Goal: Navigation & Orientation: Understand site structure

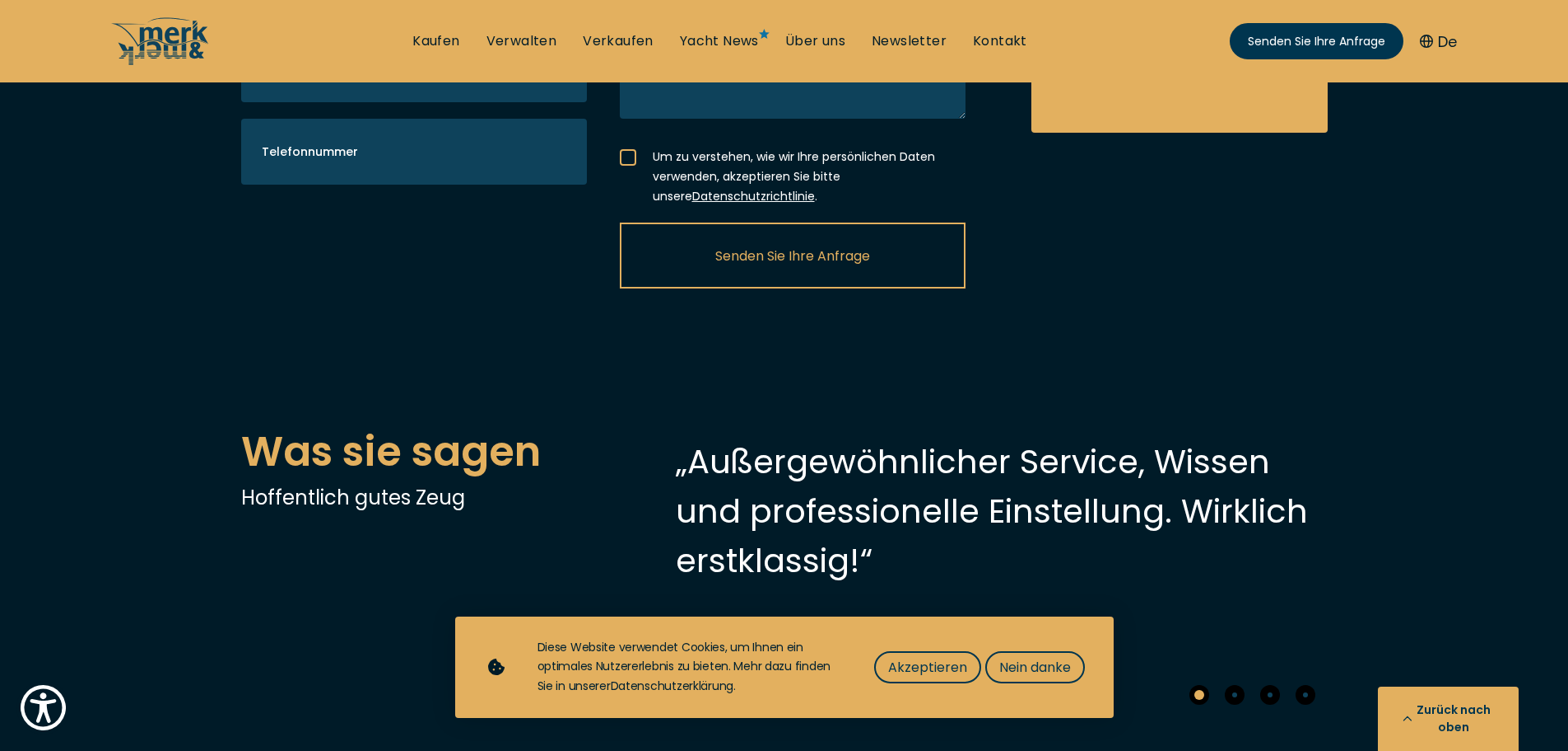
scroll to position [5473, 0]
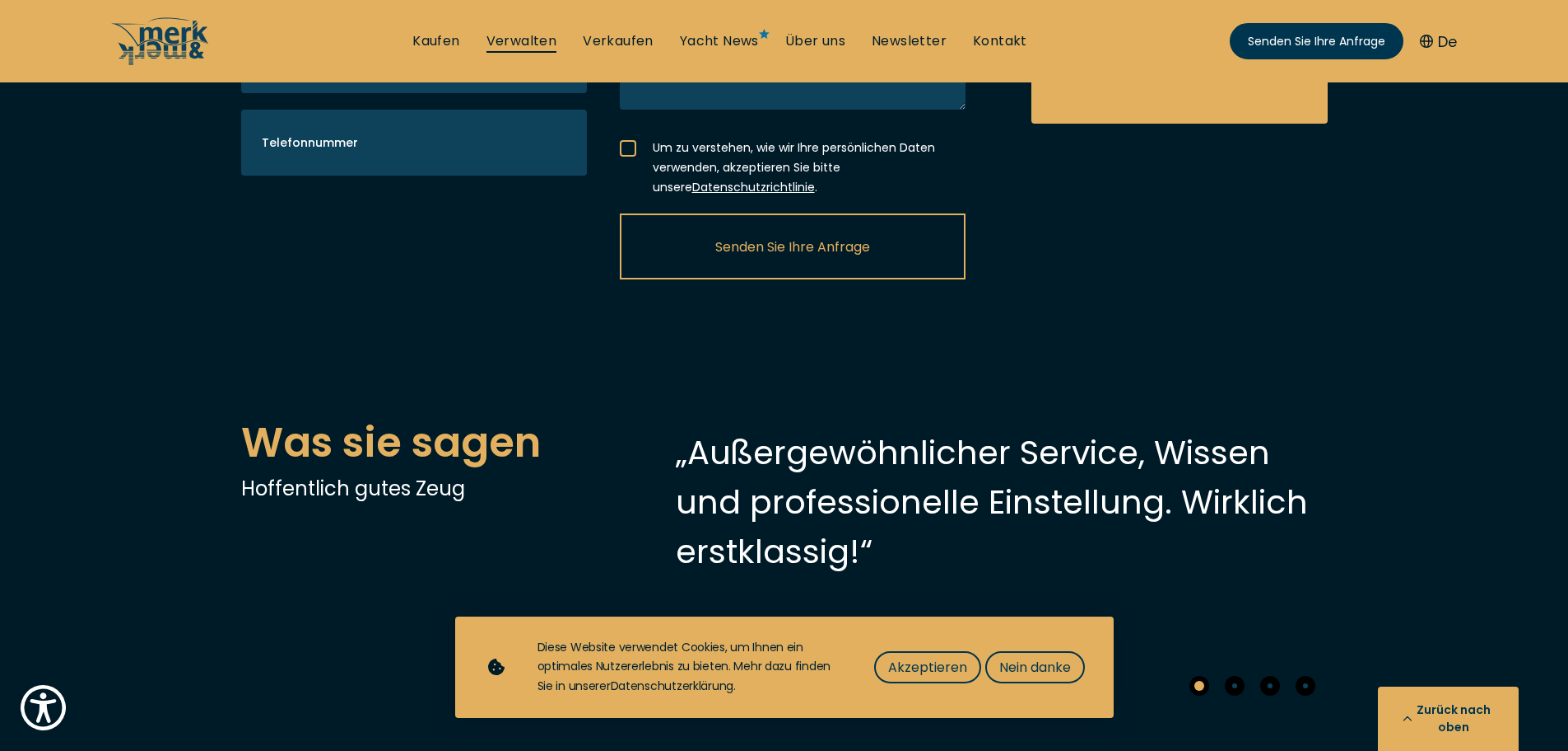
click at [518, 33] on font "Verwalten" at bounding box center [522, 40] width 71 height 19
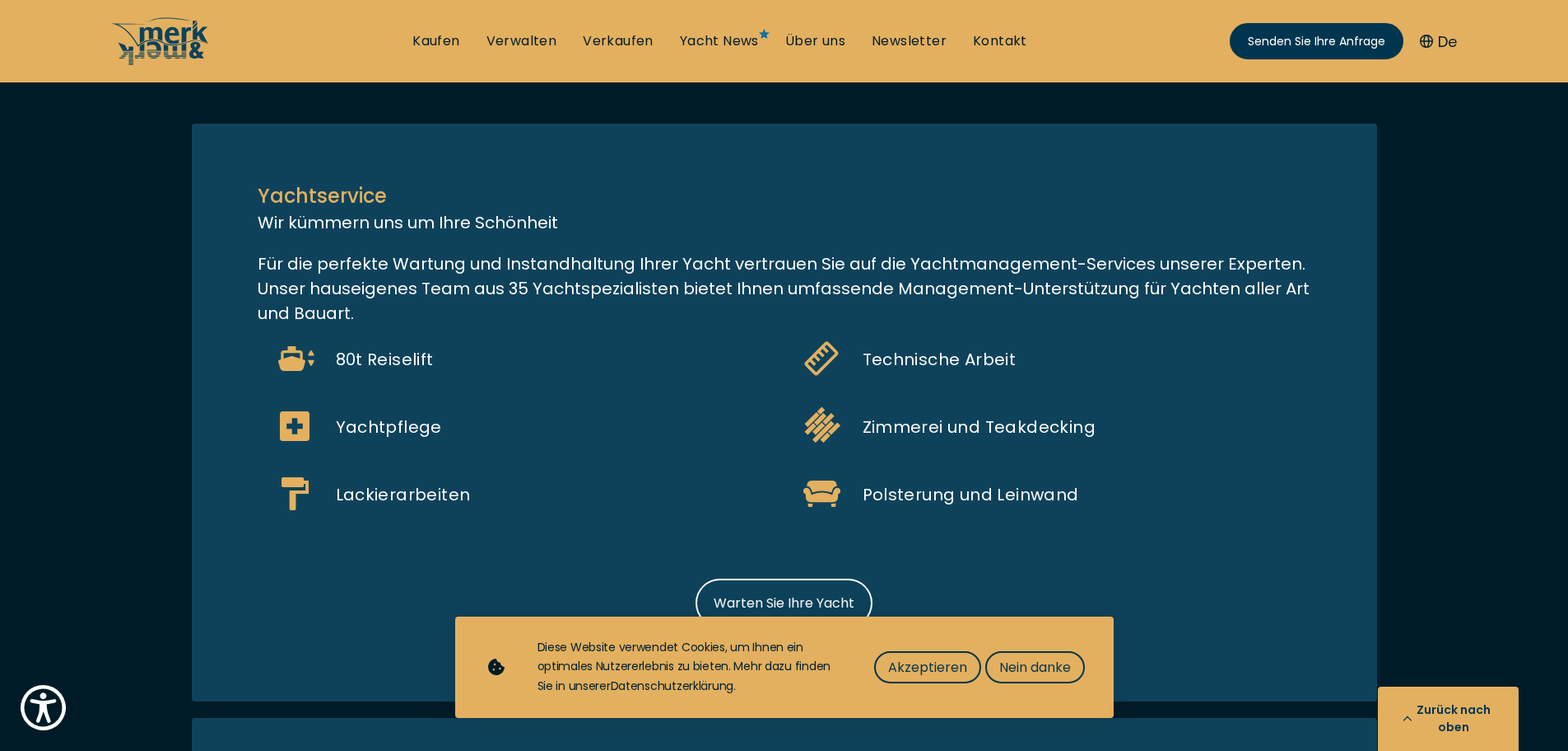
scroll to position [1451, 0]
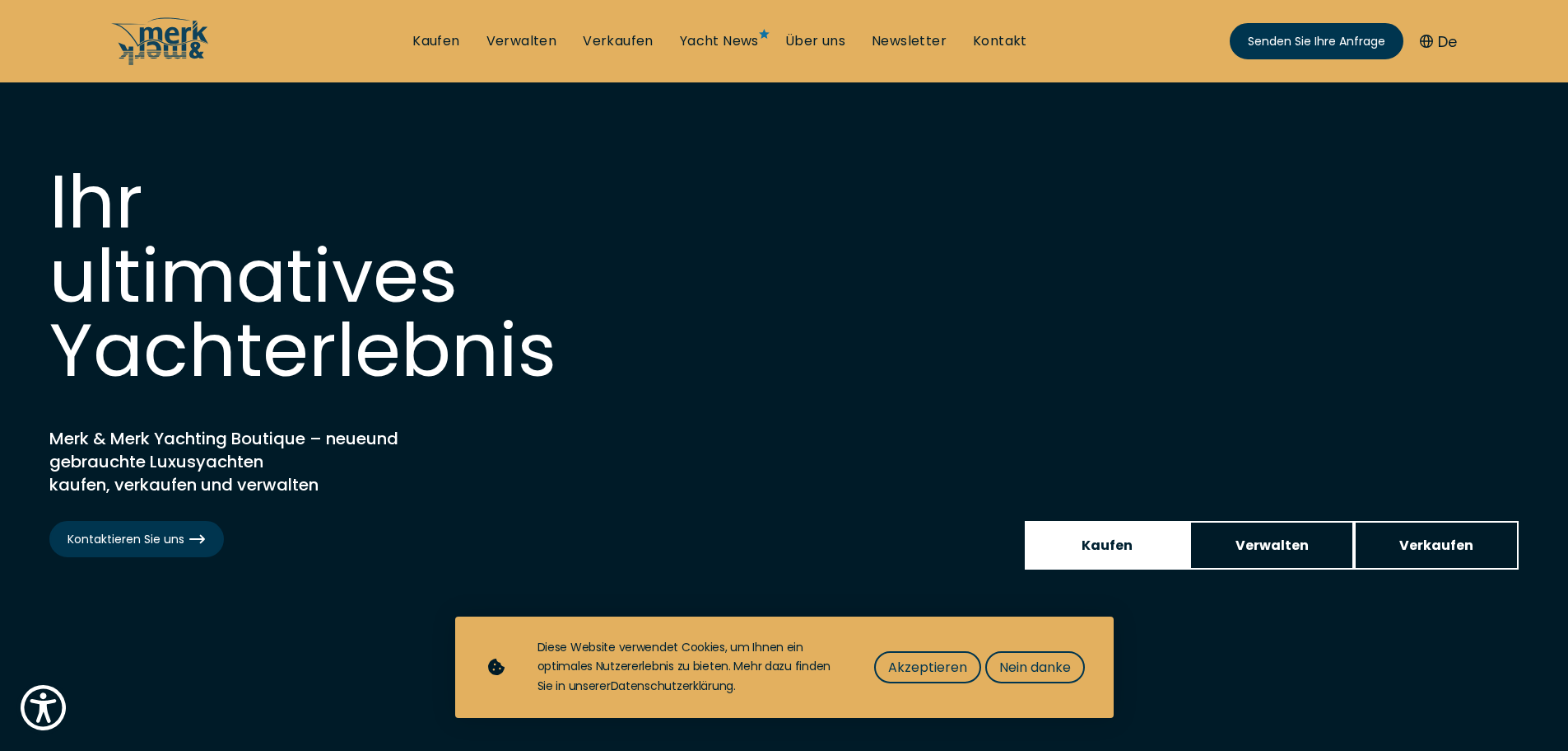
click at [1111, 551] on font "Kaufen" at bounding box center [1107, 544] width 51 height 19
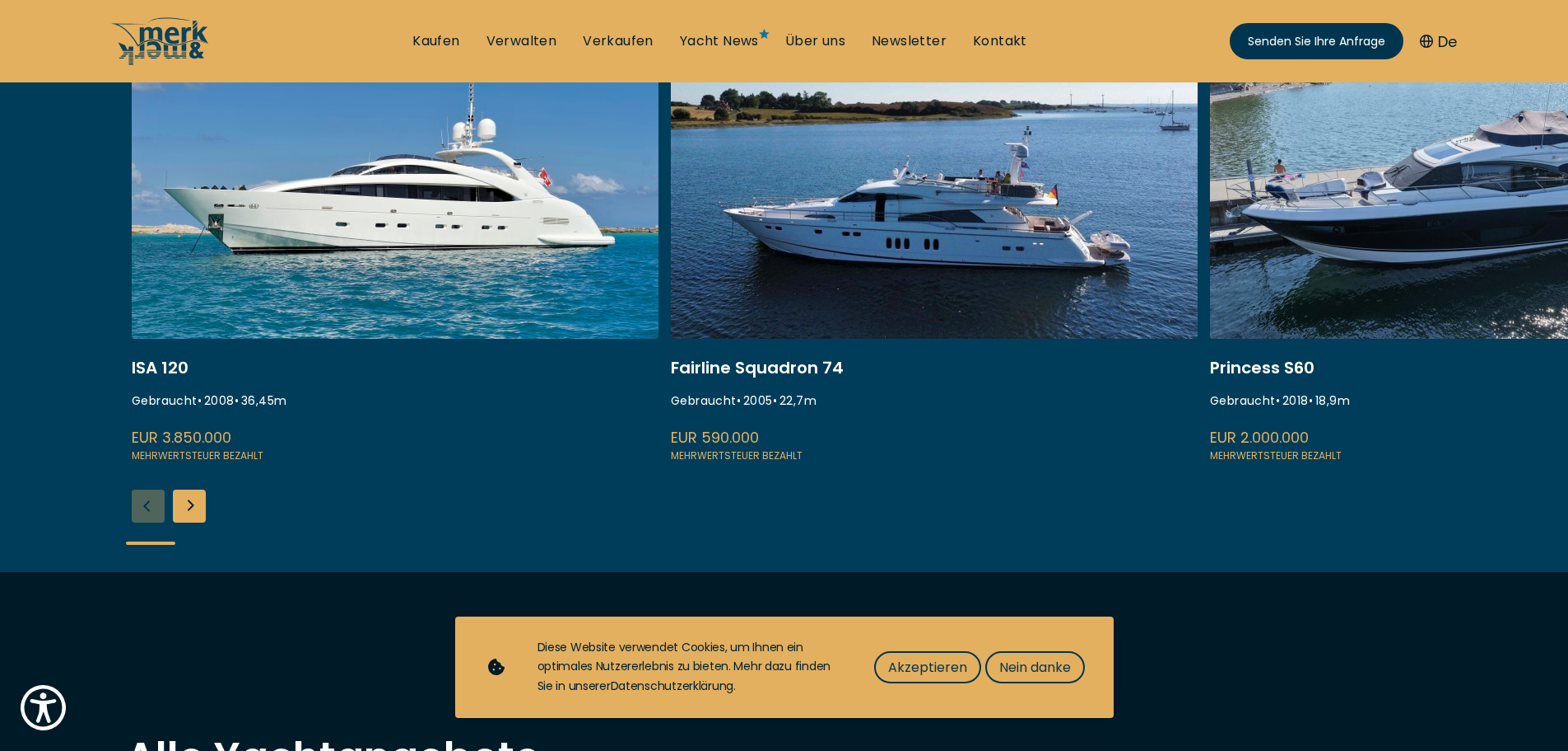
scroll to position [727, 0]
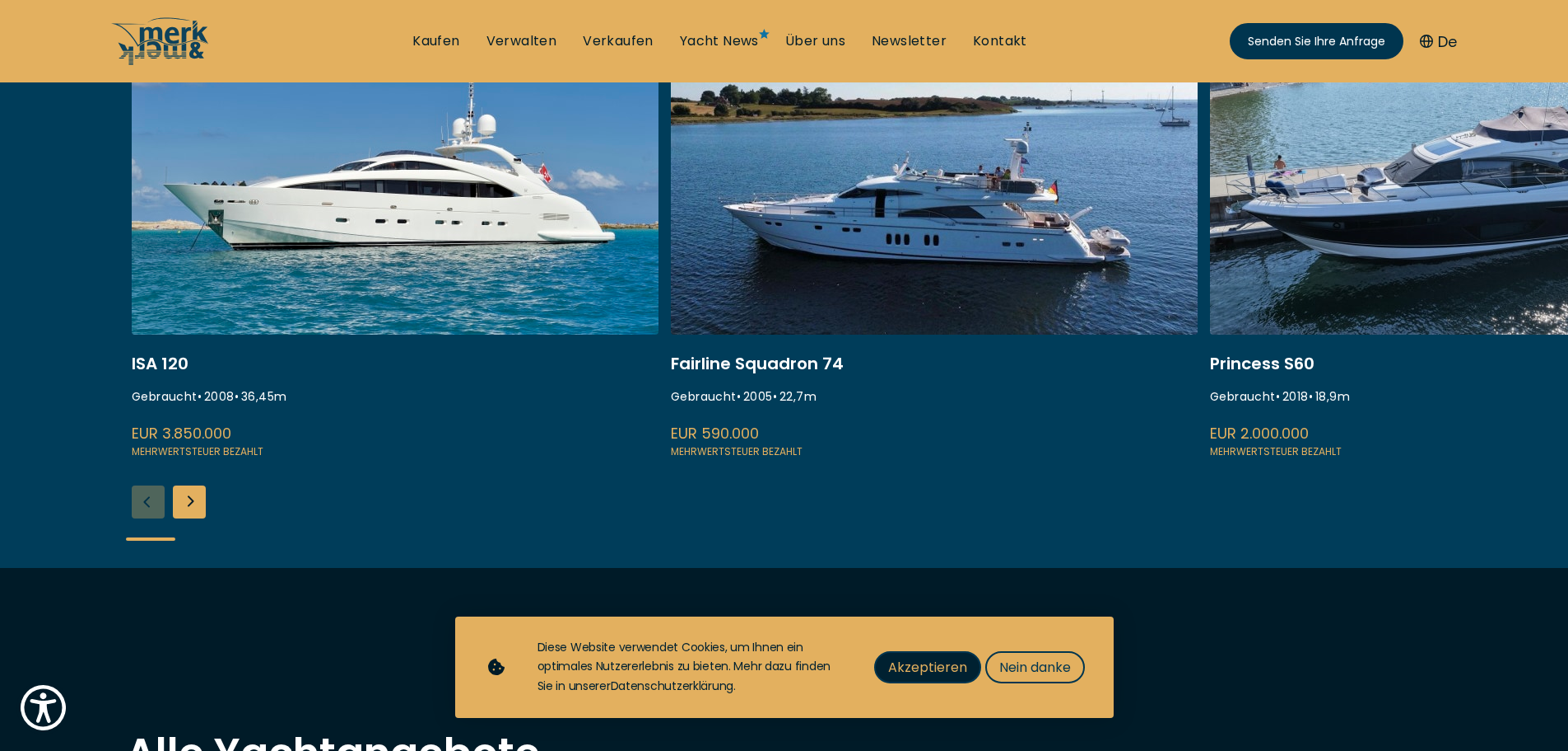
click at [931, 660] on font "Akzeptieren" at bounding box center [927, 666] width 79 height 19
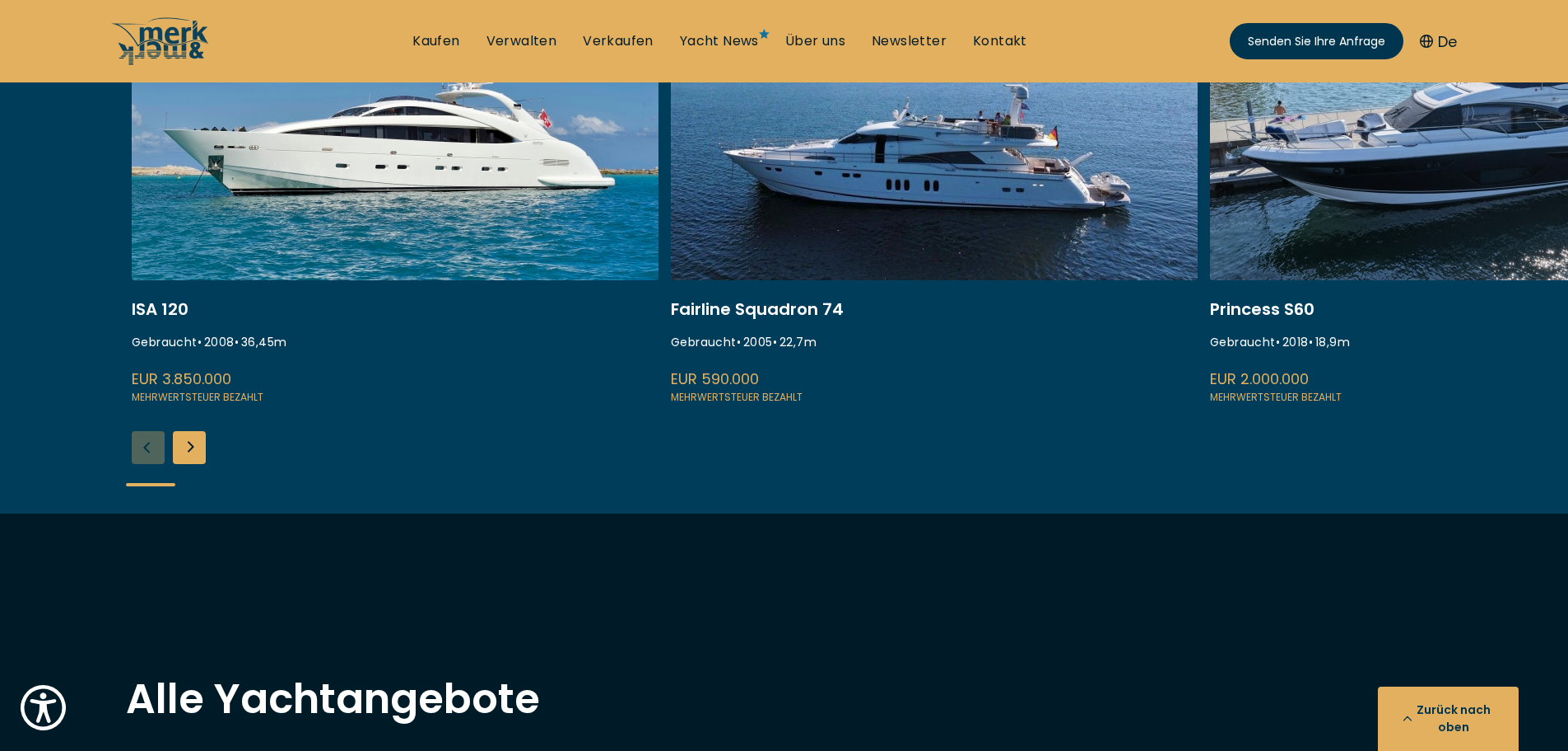
scroll to position [798, 0]
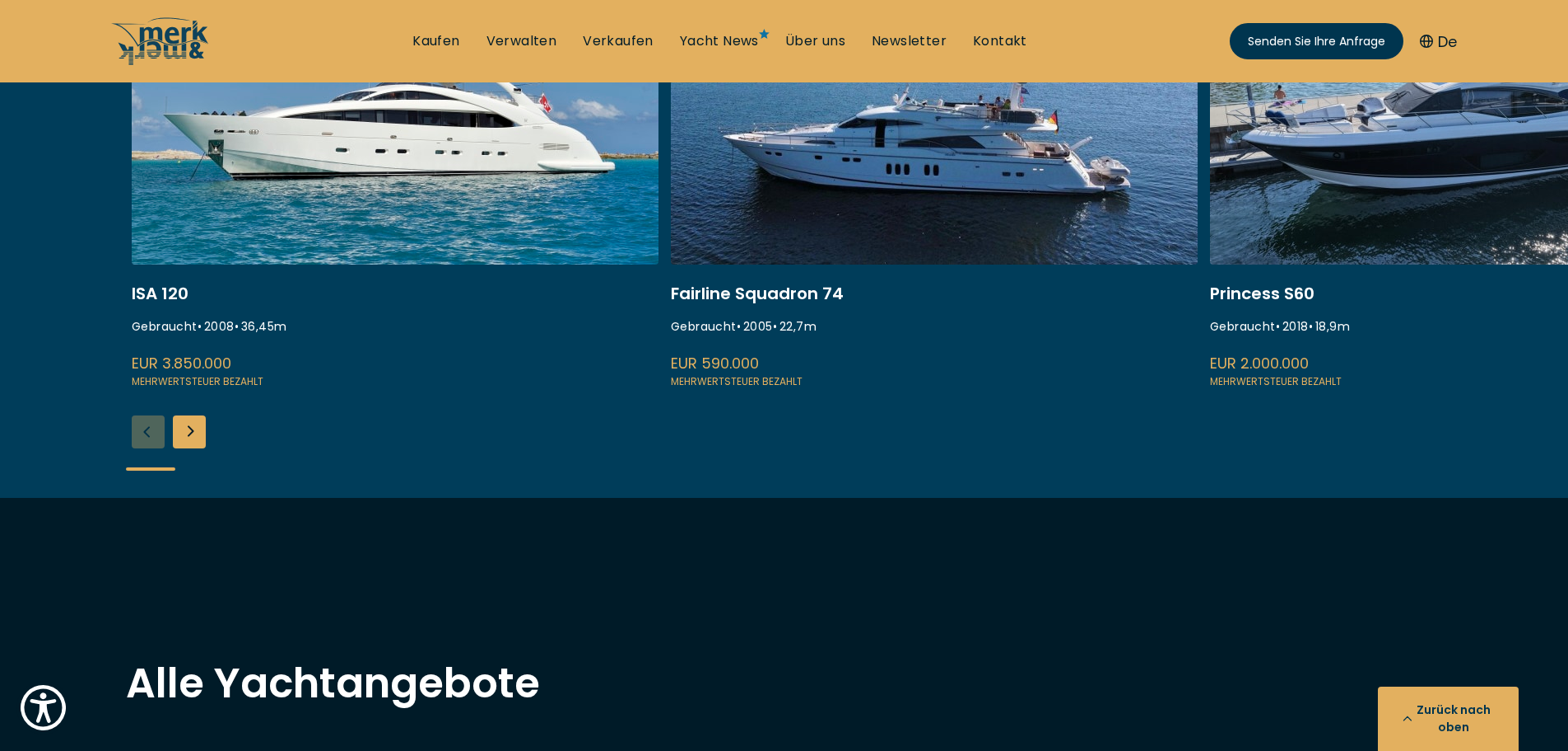
click at [191, 435] on div "Nächste Folie" at bounding box center [189, 431] width 33 height 33
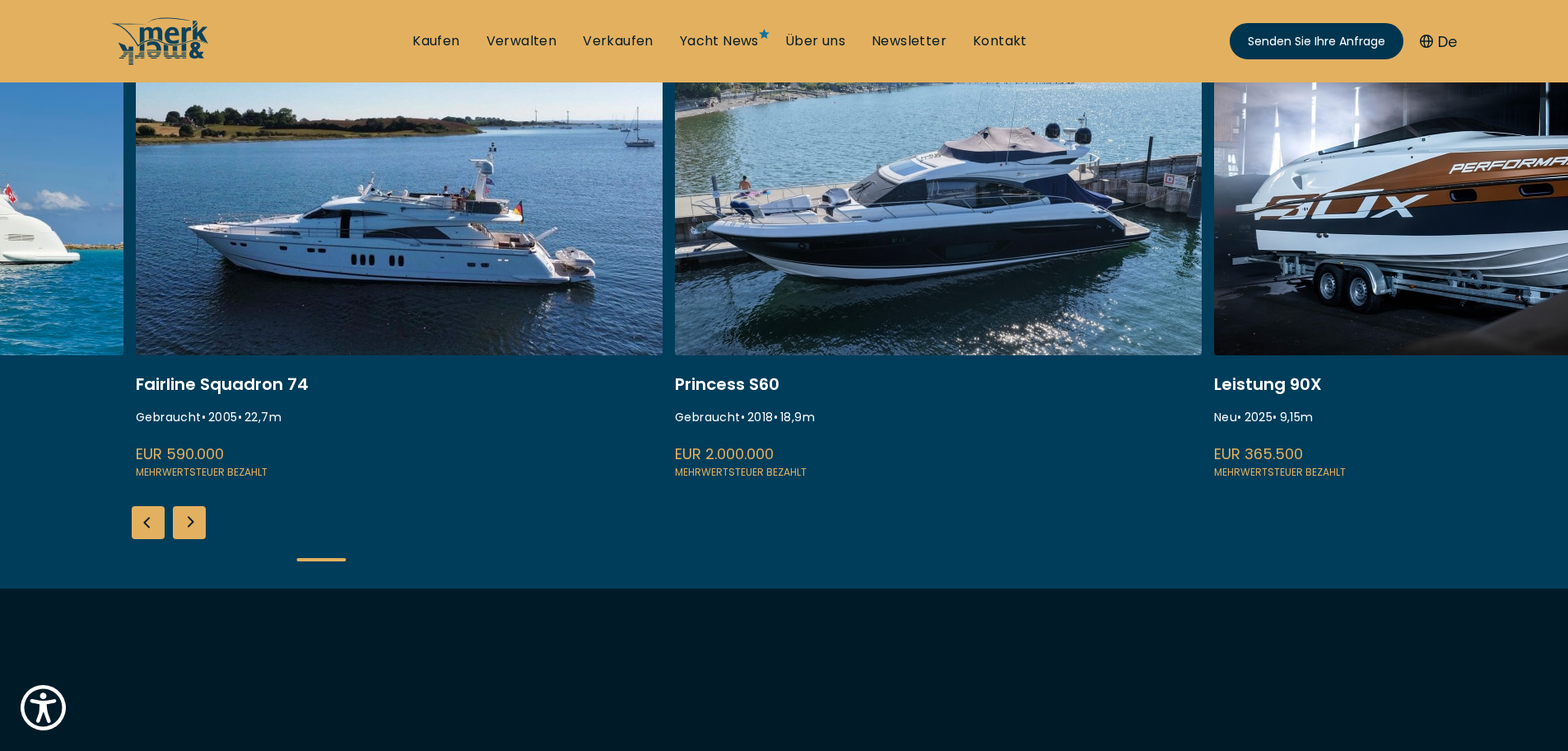
scroll to position [706, 0]
click at [194, 526] on div "Nächste Folie" at bounding box center [189, 522] width 33 height 33
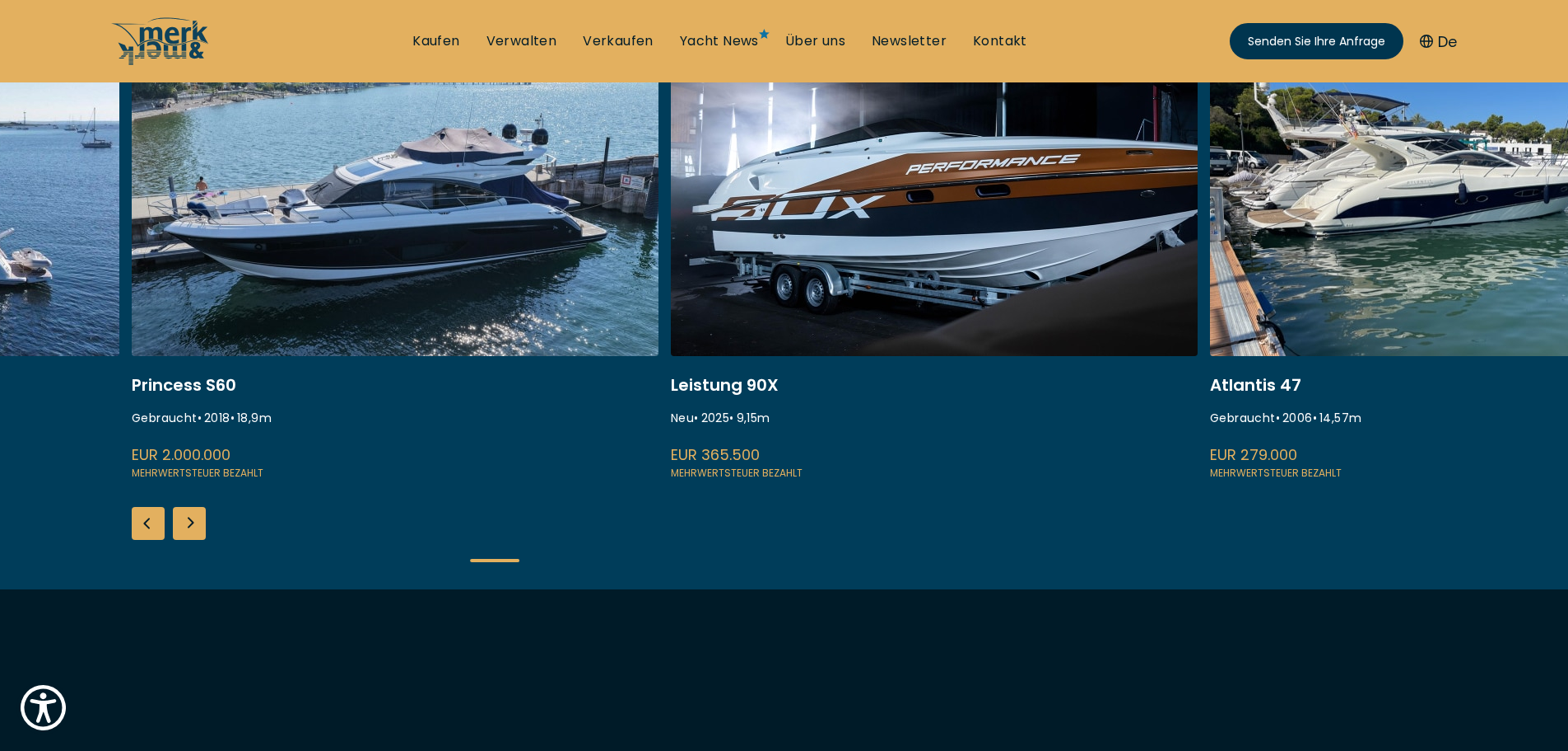
click at [194, 526] on div "Nächste Folie" at bounding box center [189, 522] width 33 height 33
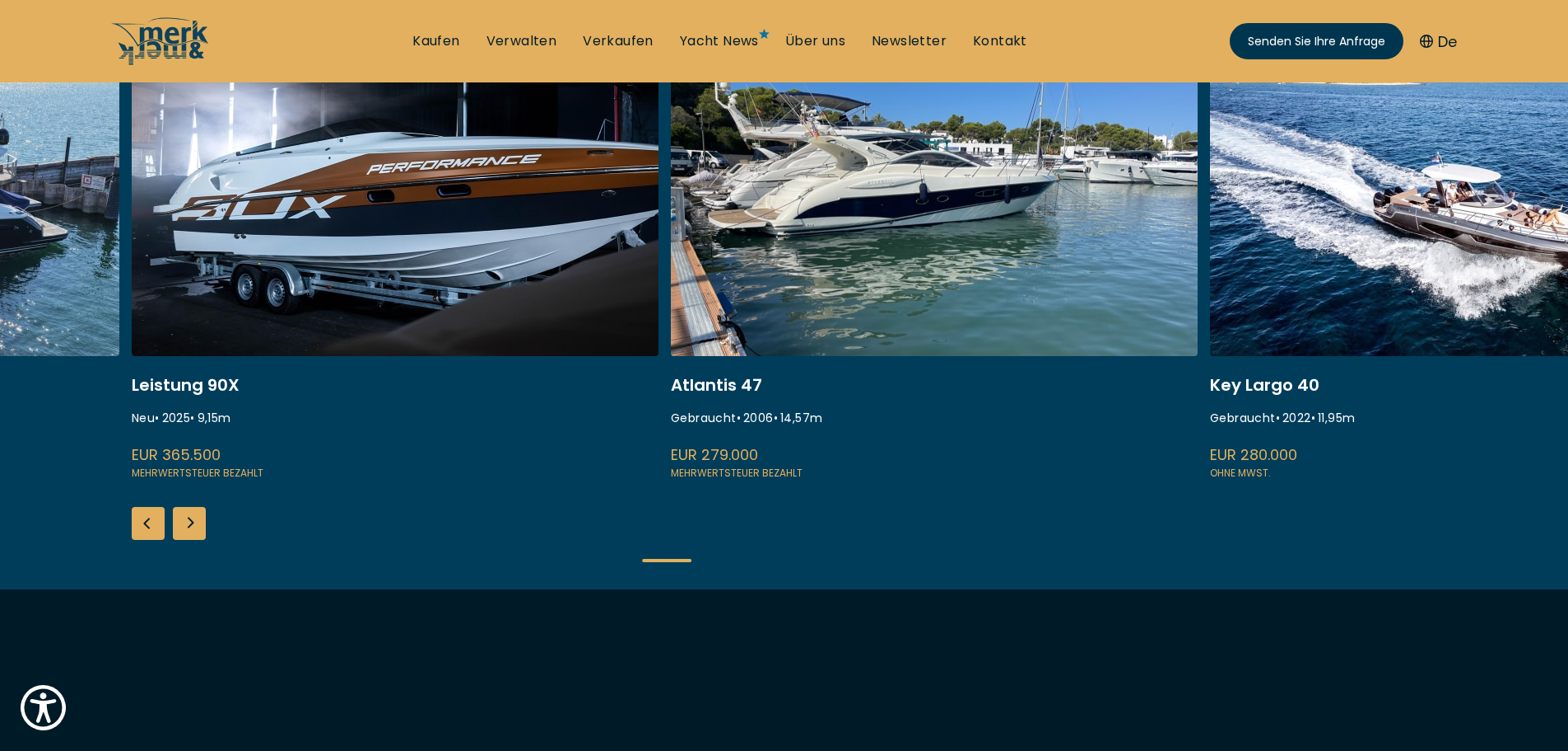
click at [194, 526] on div "Nächste Folie" at bounding box center [189, 522] width 33 height 33
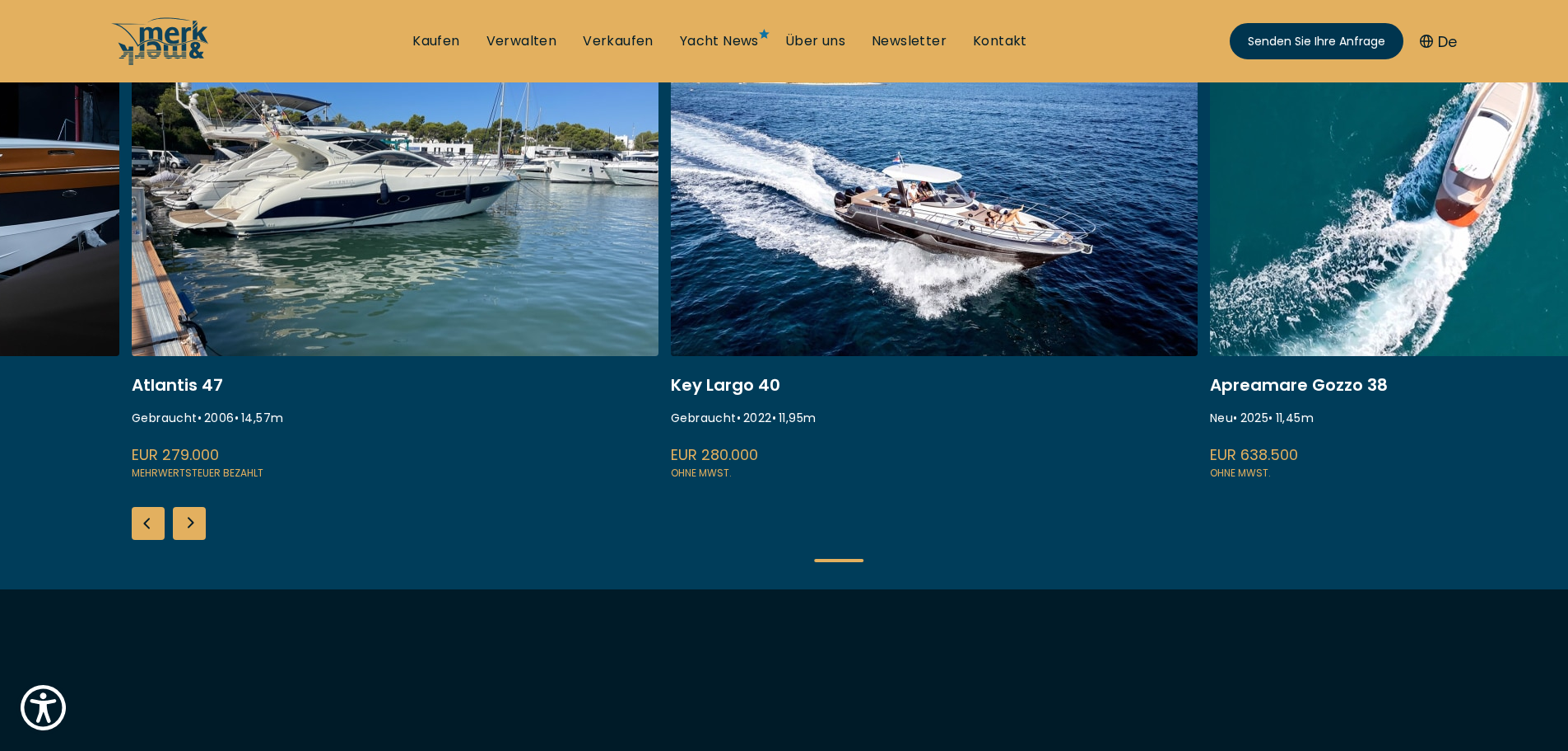
click at [194, 526] on div "Nächste Folie" at bounding box center [189, 522] width 33 height 33
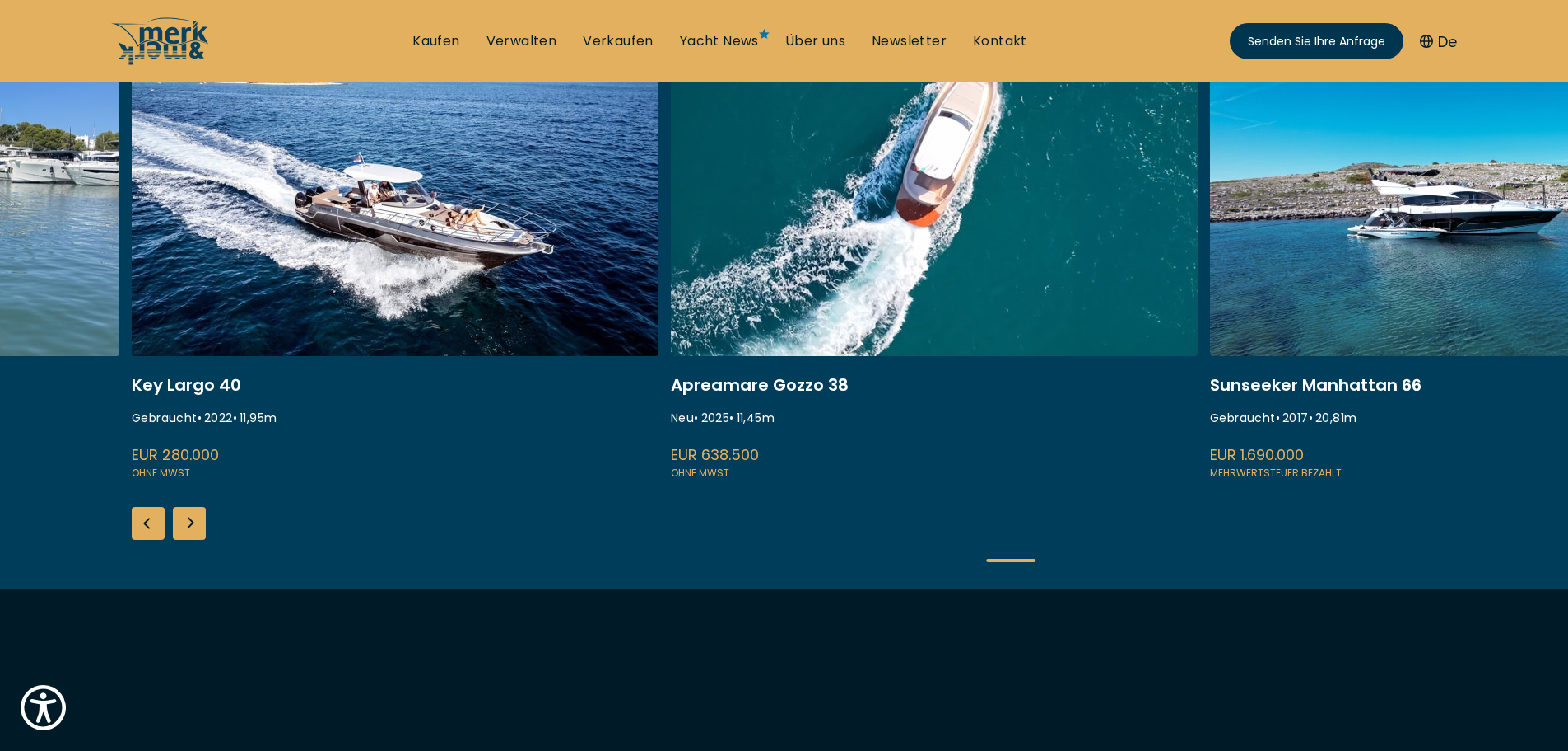
click at [194, 526] on div "Nächste Folie" at bounding box center [189, 522] width 33 height 33
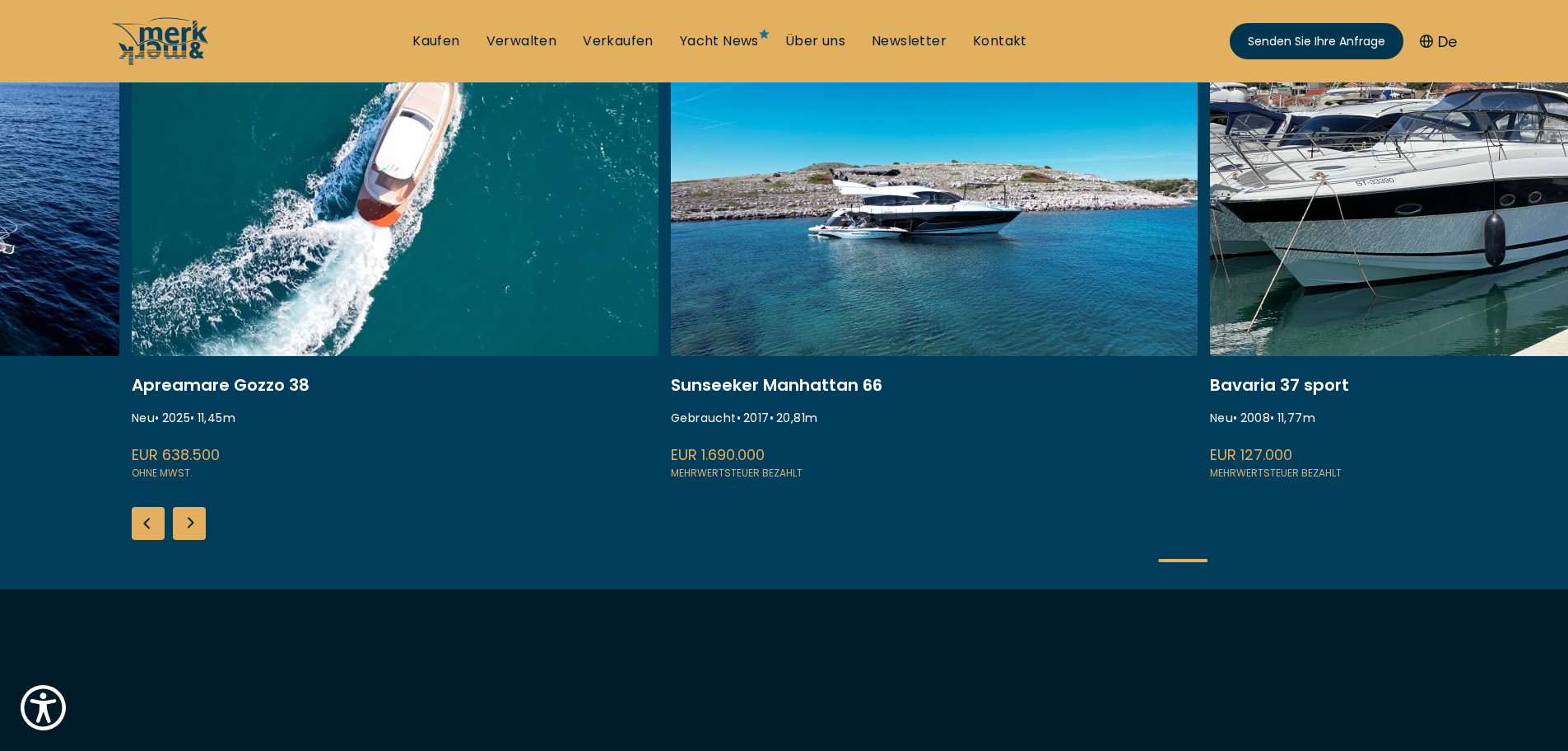
click at [194, 526] on div "Nächste Folie" at bounding box center [189, 522] width 33 height 33
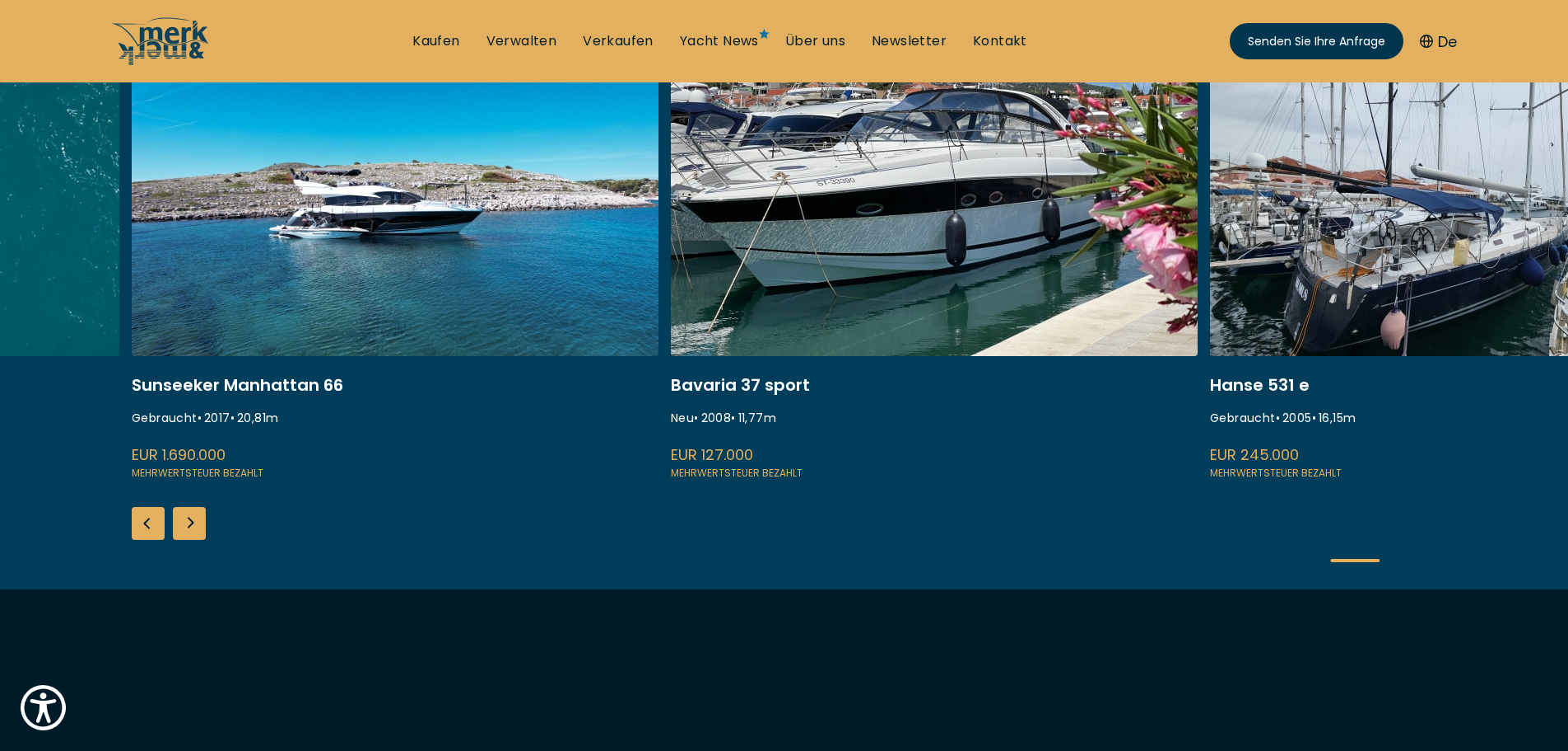
click at [194, 526] on div "Nächste Folie" at bounding box center [189, 522] width 33 height 33
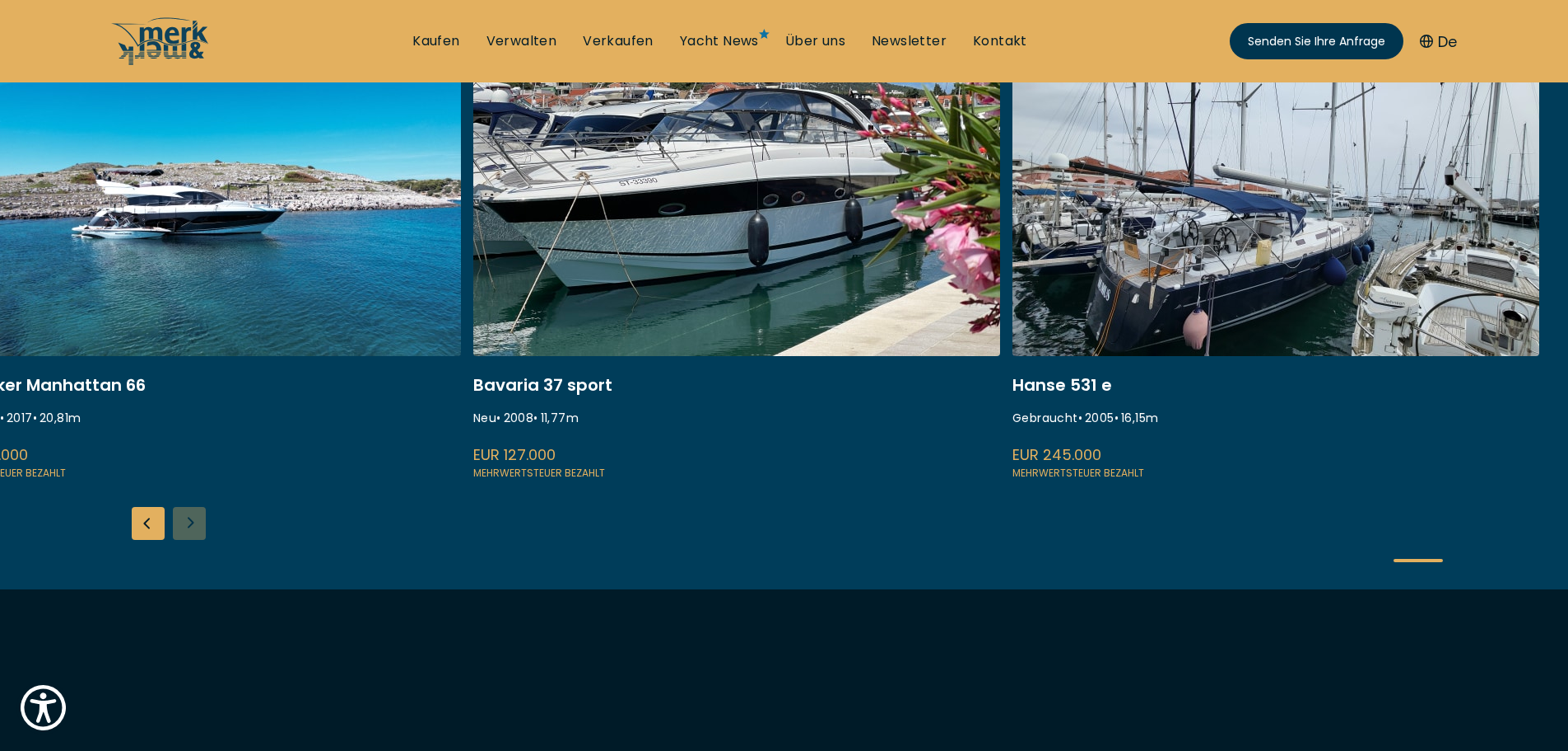
click at [616, 301] on link "marco polo bavaria 37" at bounding box center [737, 263] width 527 height 439
drag, startPoint x: 616, startPoint y: 301, endPoint x: 745, endPoint y: 42, distance: 289.3
click at [745, 42] on font "Yacht News" at bounding box center [719, 40] width 79 height 19
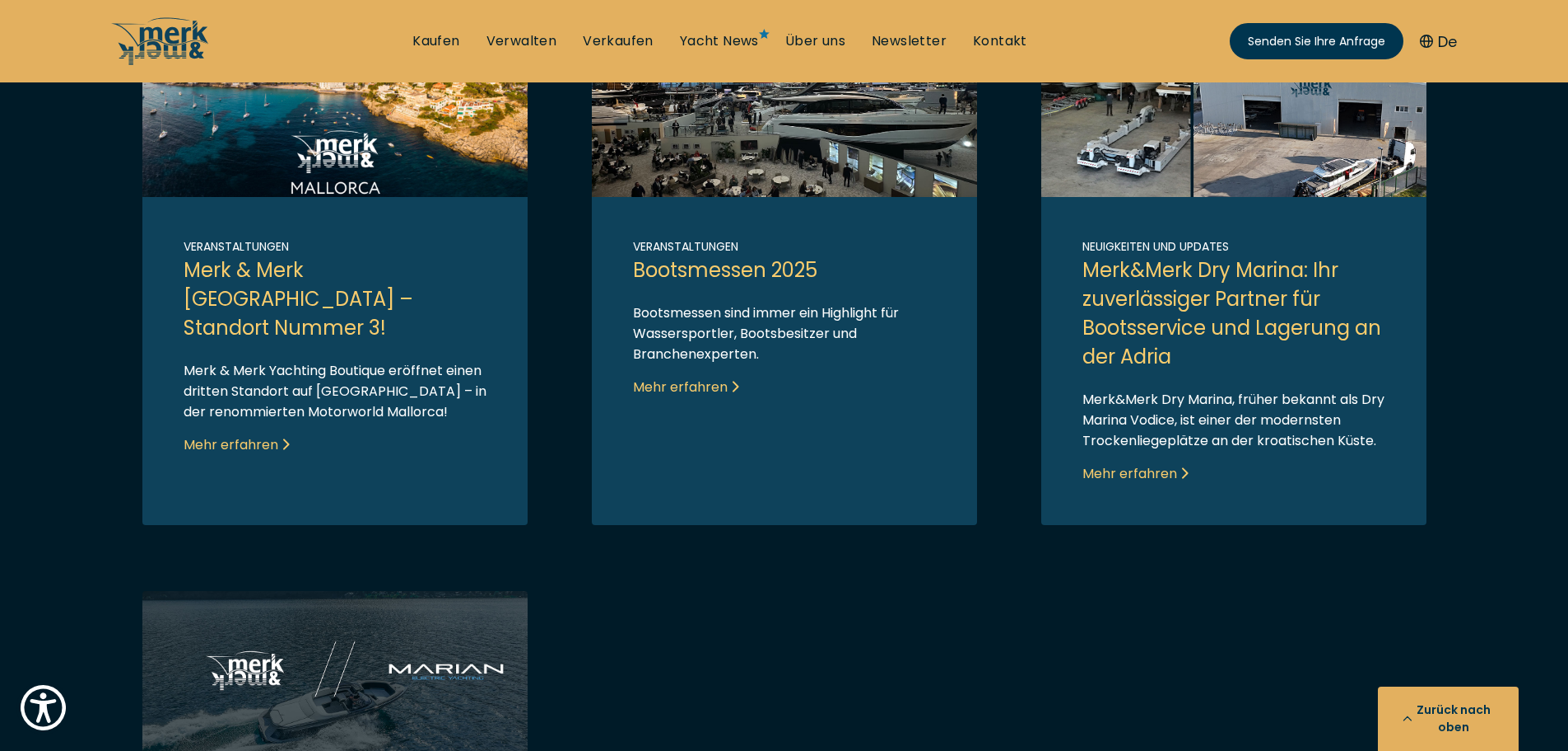
scroll to position [1049, 0]
click at [253, 398] on link "Link zum Beitrag" at bounding box center [335, 277] width 385 height 492
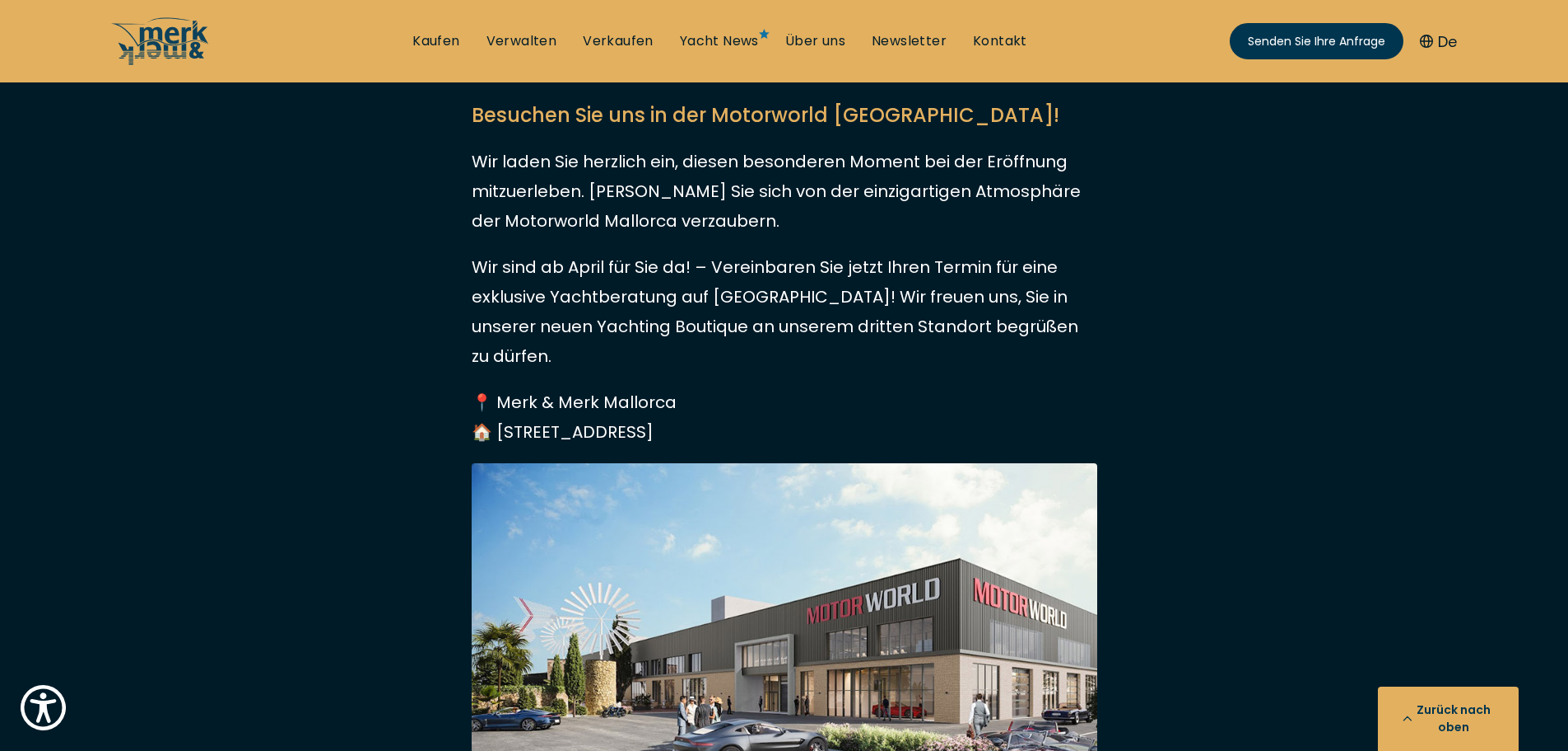
scroll to position [2291, 0]
click at [836, 35] on font "Über uns" at bounding box center [815, 40] width 60 height 19
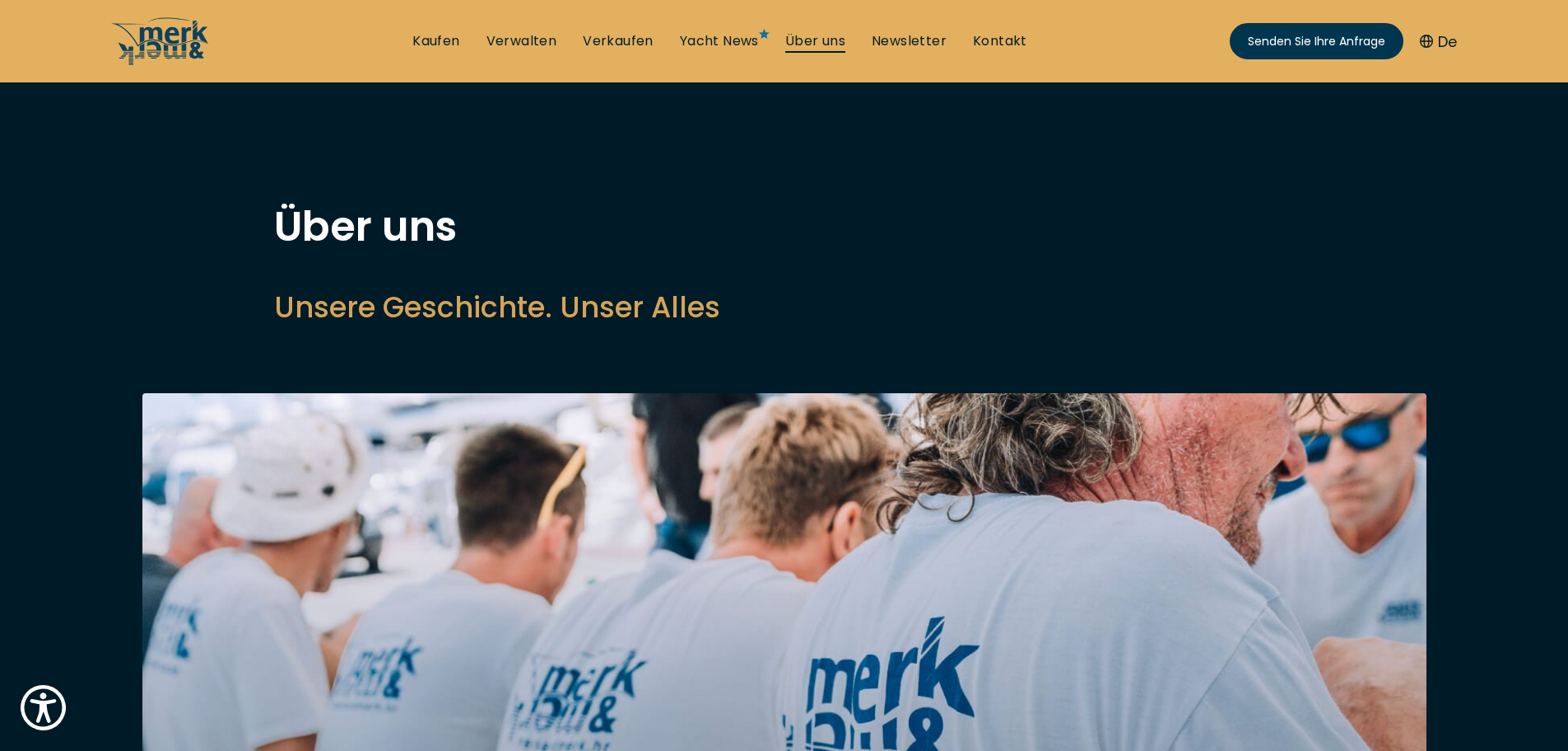
click at [836, 35] on font "Über uns" at bounding box center [815, 40] width 60 height 19
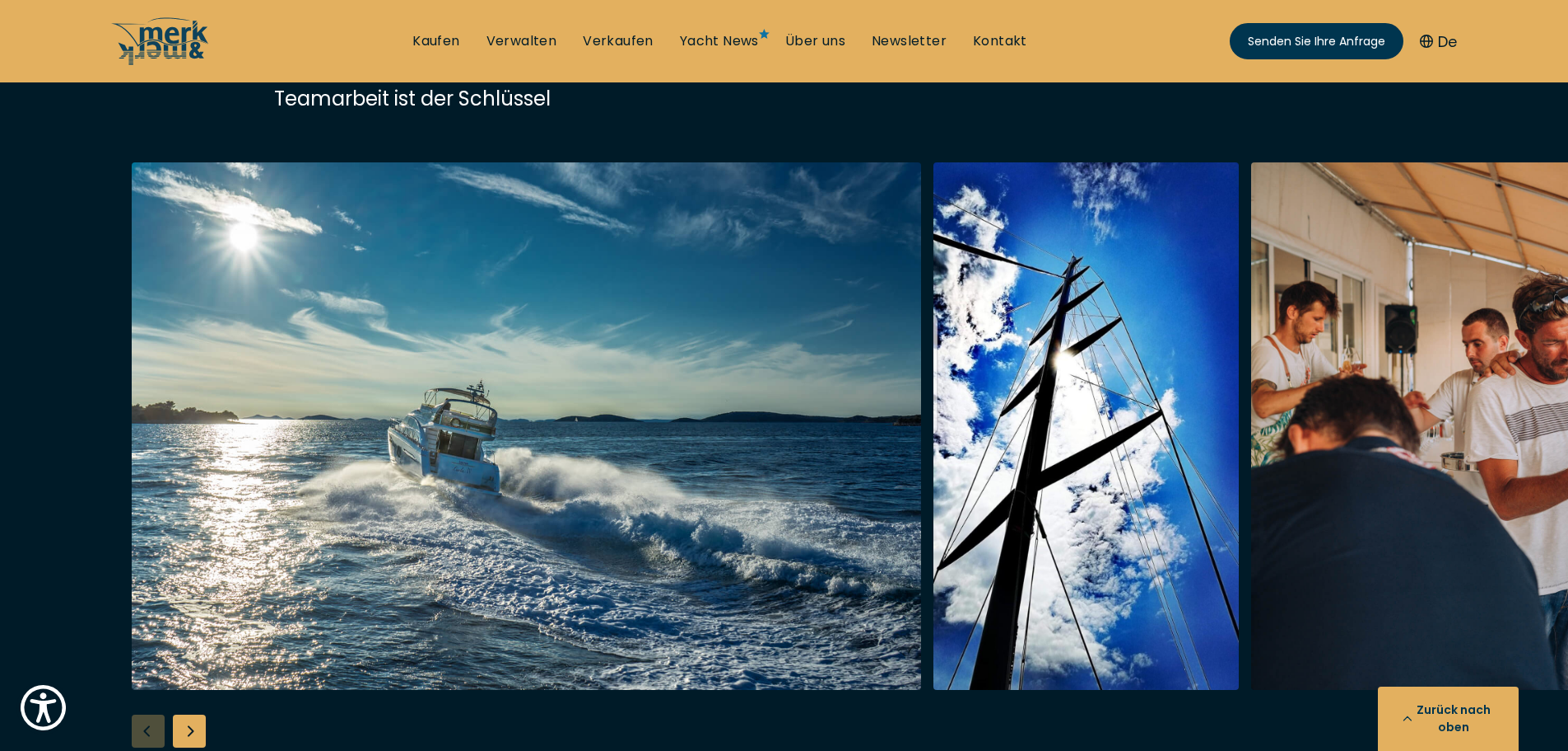
scroll to position [3324, 0]
click at [194, 713] on div "Nächste Folie" at bounding box center [189, 729] width 33 height 33
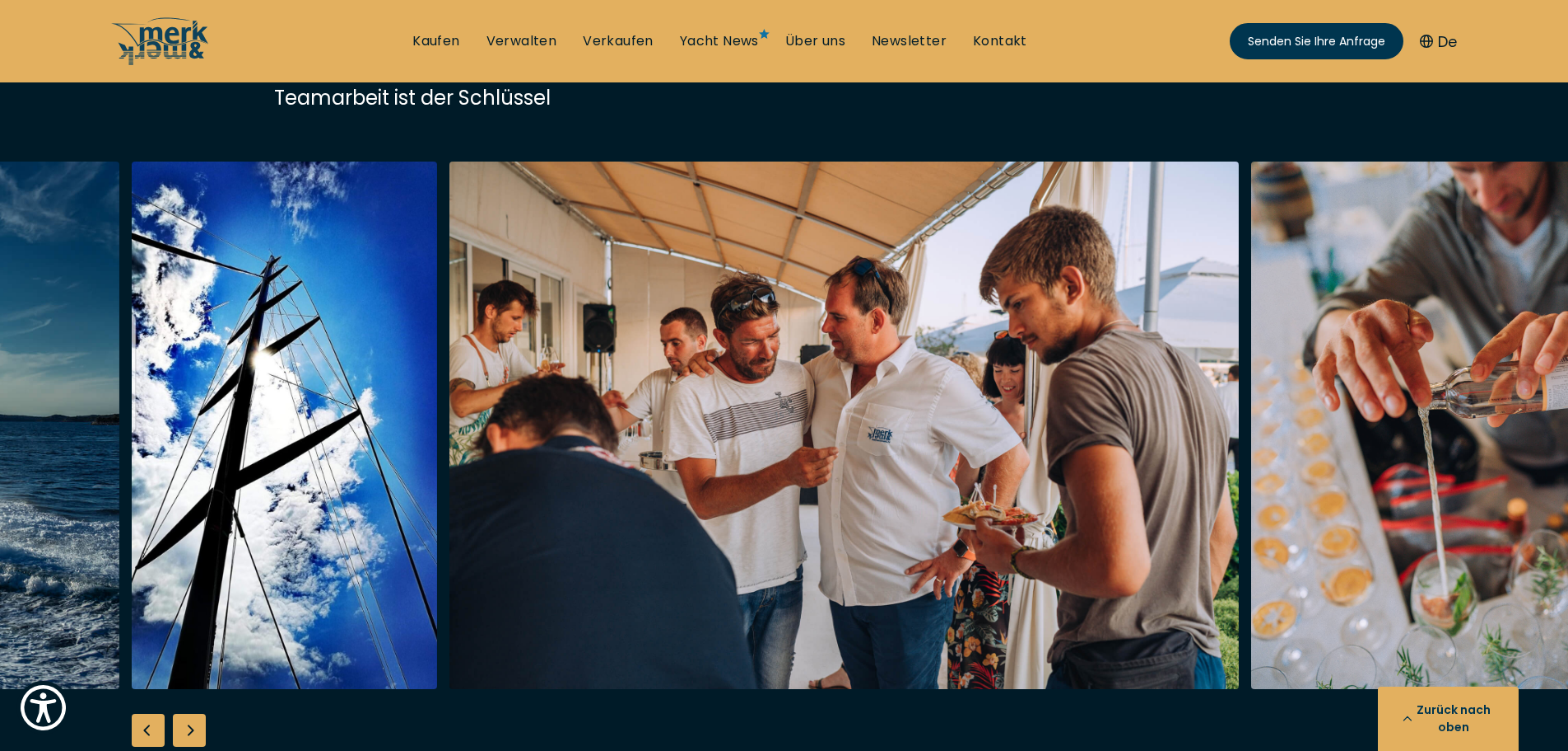
click at [194, 713] on div "Nächste Folie" at bounding box center [189, 729] width 33 height 33
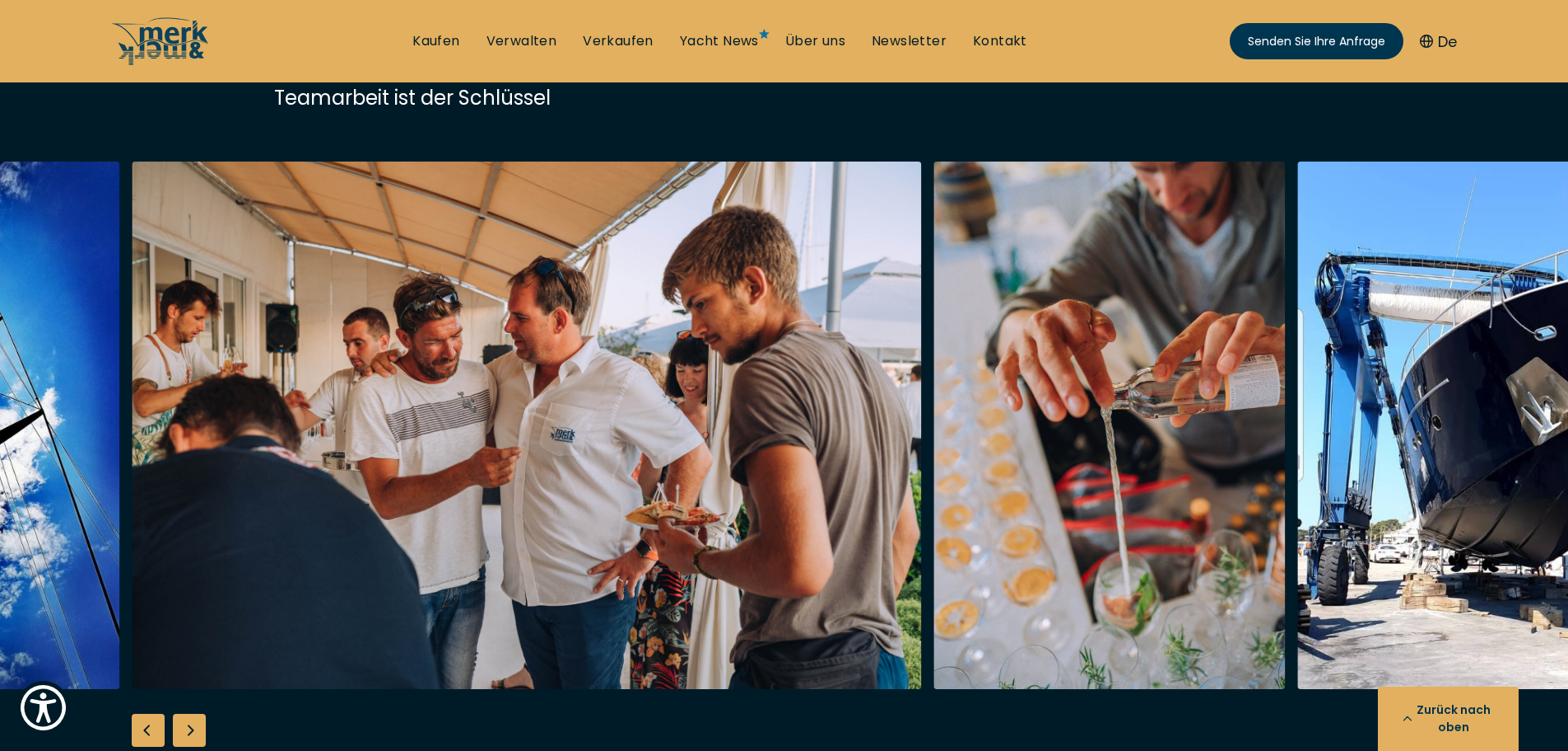
click at [194, 713] on div "Nächste Folie" at bounding box center [189, 729] width 33 height 33
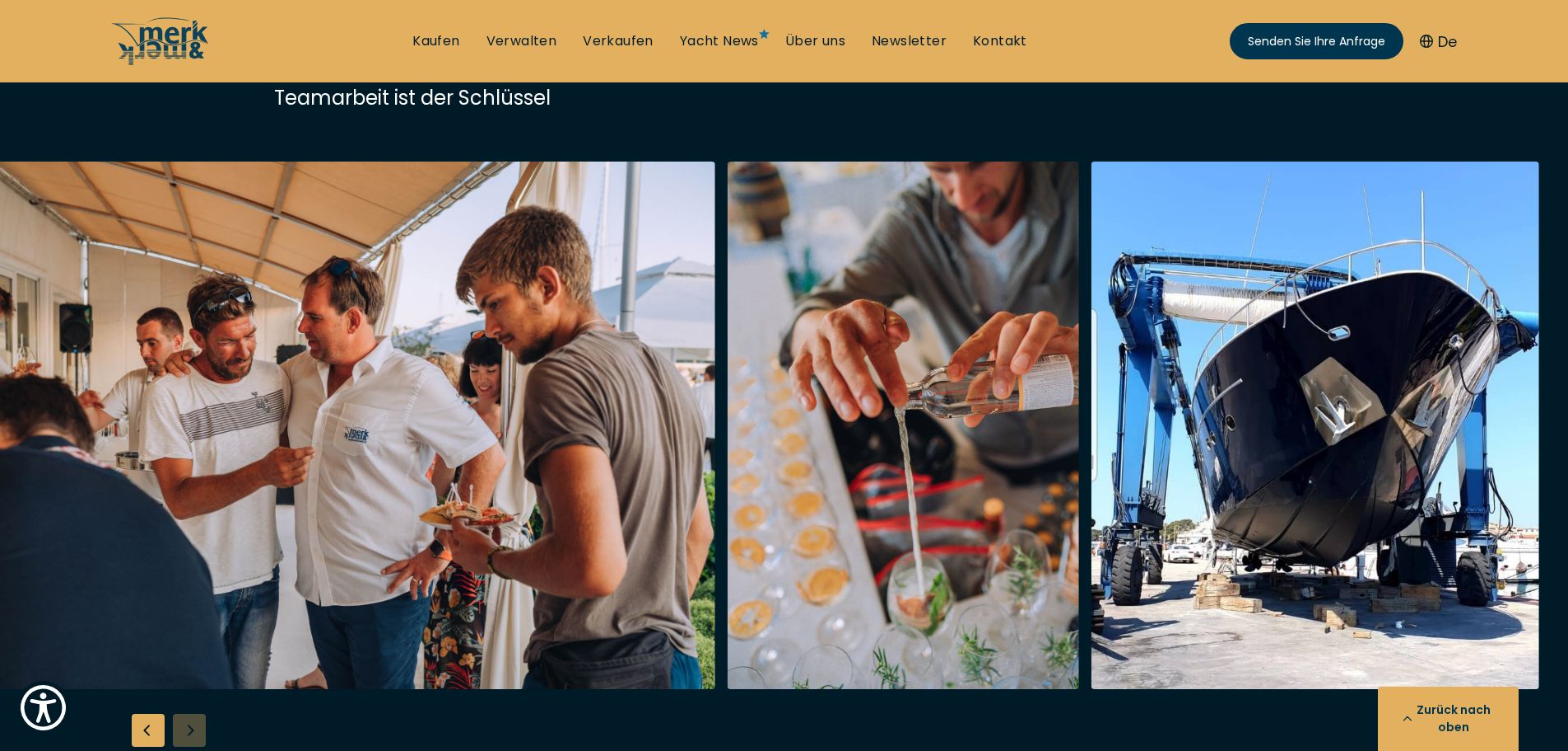
click at [194, 677] on div at bounding box center [784, 478] width 1568 height 634
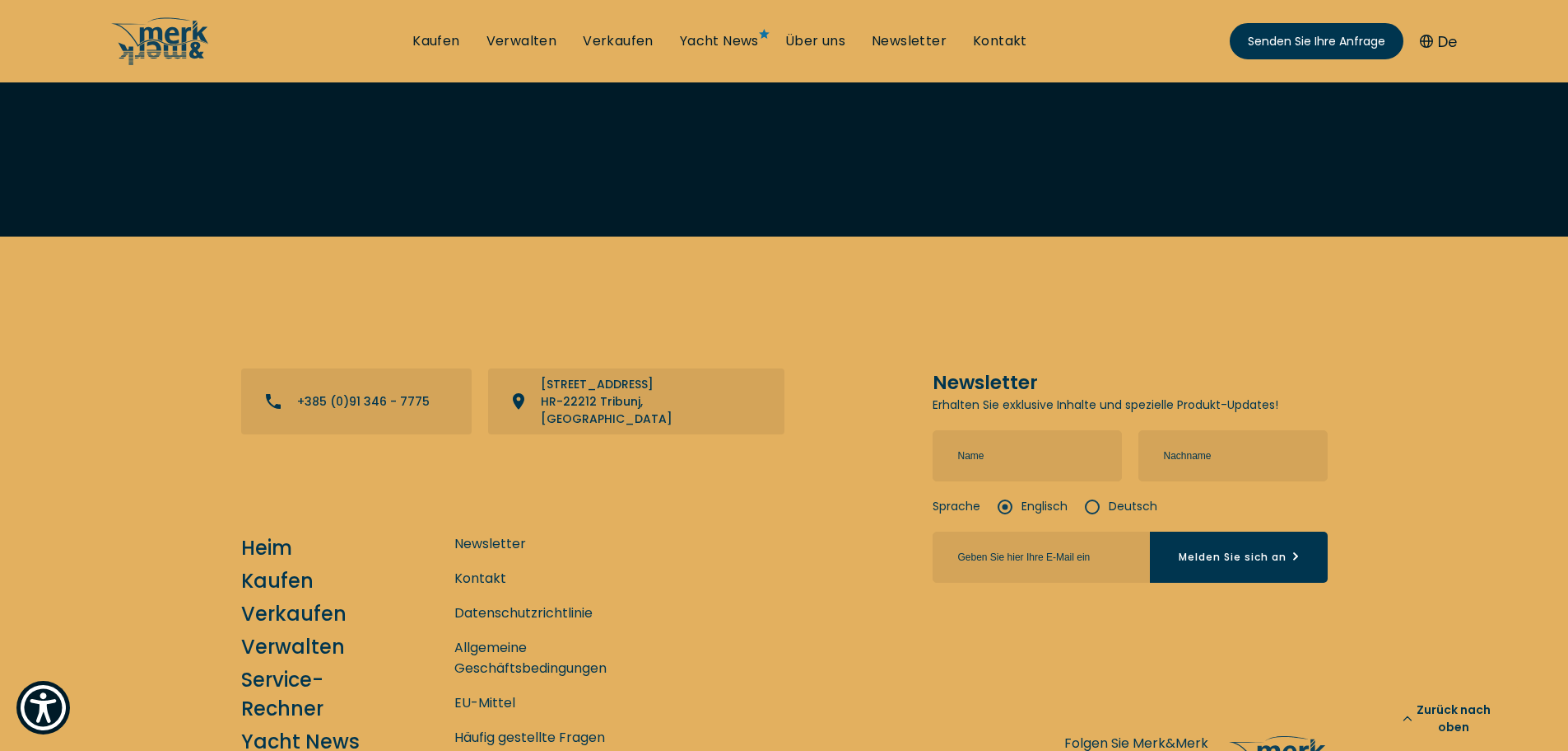
scroll to position [7173, 0]
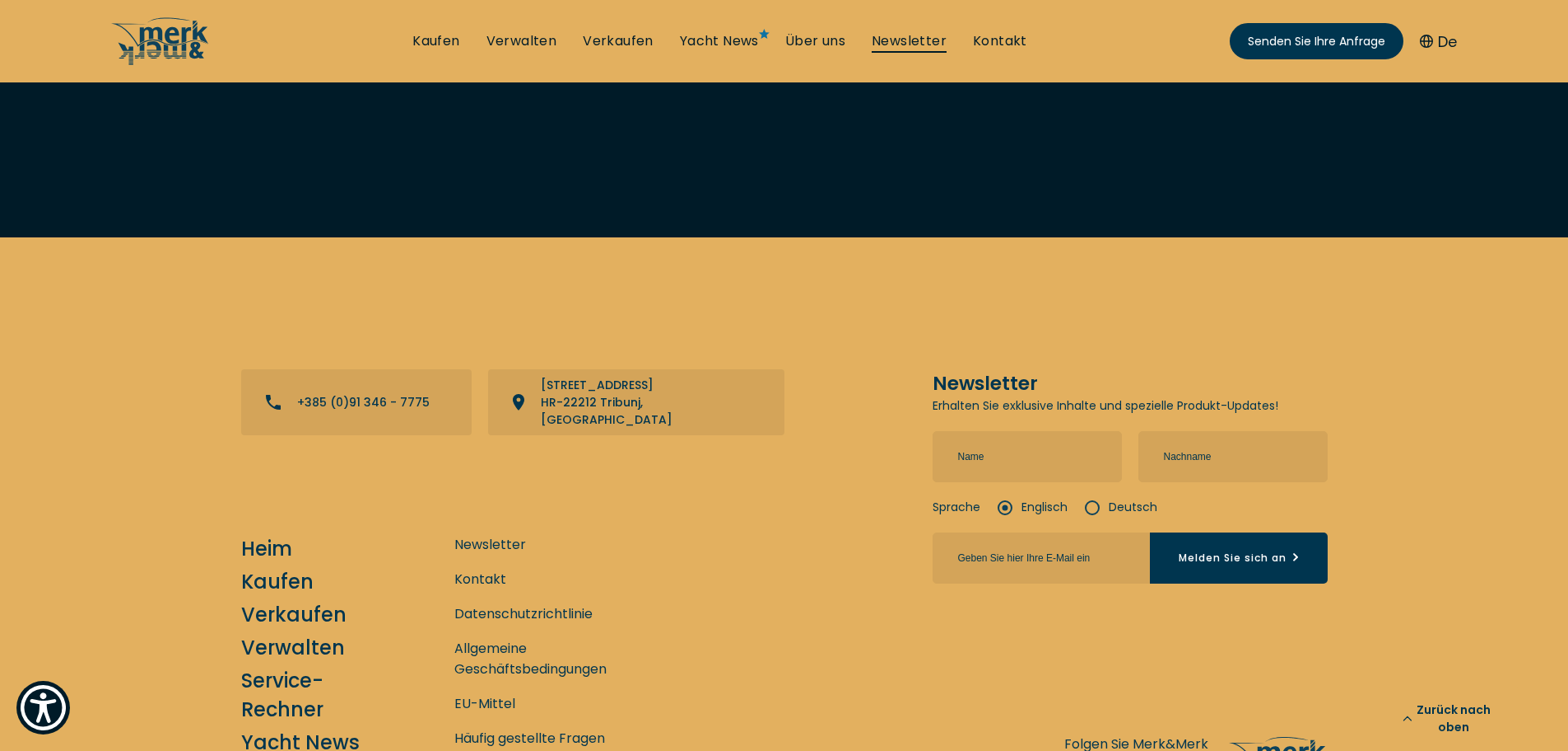
click at [905, 44] on font "Newsletter" at bounding box center [909, 40] width 75 height 19
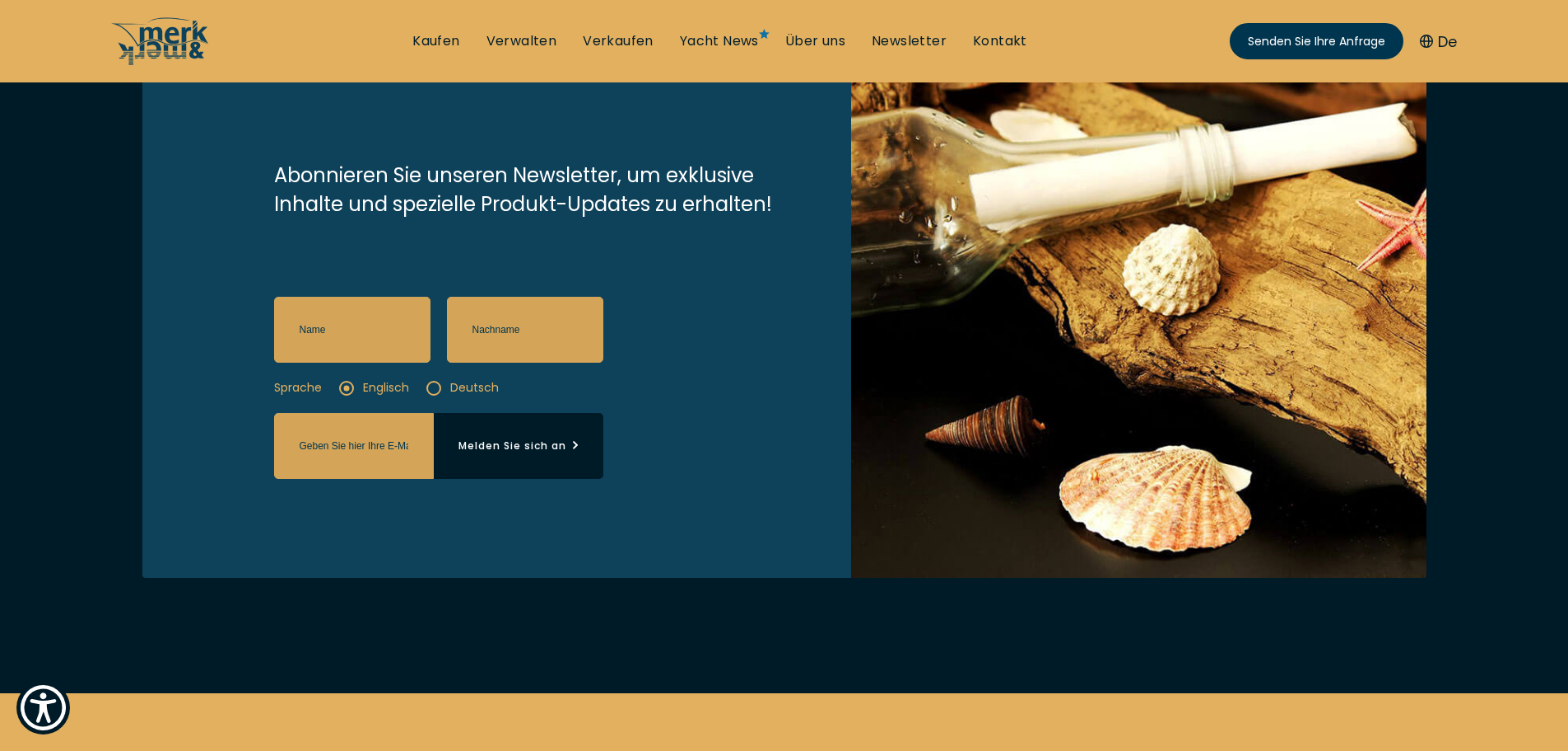
scroll to position [306, 0]
